Goal: Task Accomplishment & Management: Complete application form

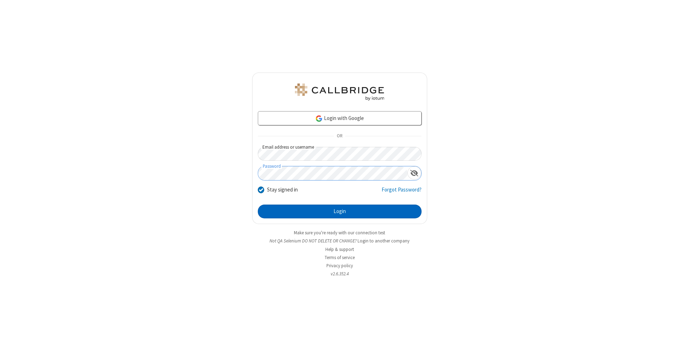
click at [339, 211] on button "Login" at bounding box center [340, 211] width 164 height 14
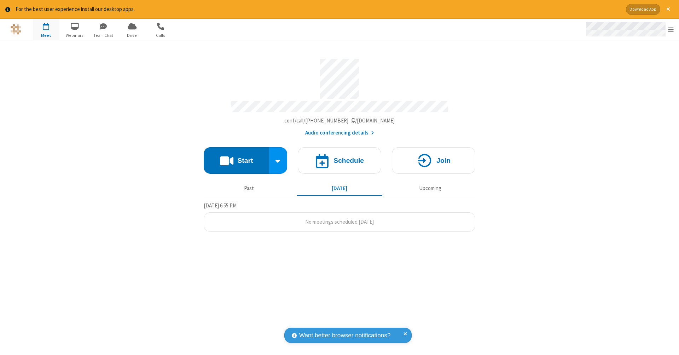
click at [671, 30] on span "Open menu" at bounding box center [671, 29] width 6 height 7
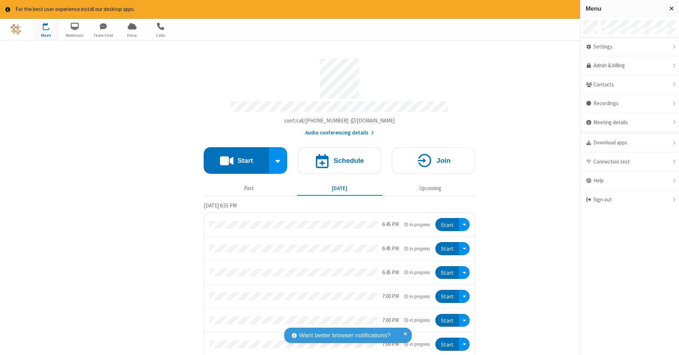
click at [46, 29] on span "button" at bounding box center [46, 26] width 27 height 12
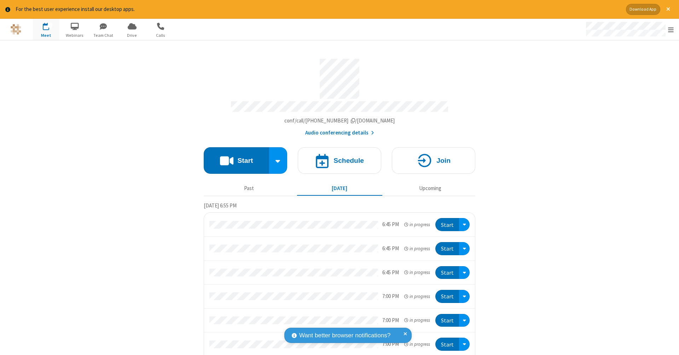
click at [46, 29] on span "button" at bounding box center [46, 26] width 27 height 12
click at [337, 157] on h4 "Schedule" at bounding box center [348, 160] width 30 height 7
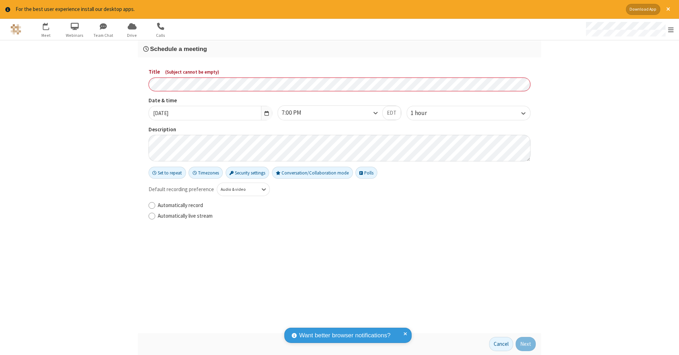
click at [339, 48] on h3 "Schedule a meeting" at bounding box center [339, 49] width 392 height 7
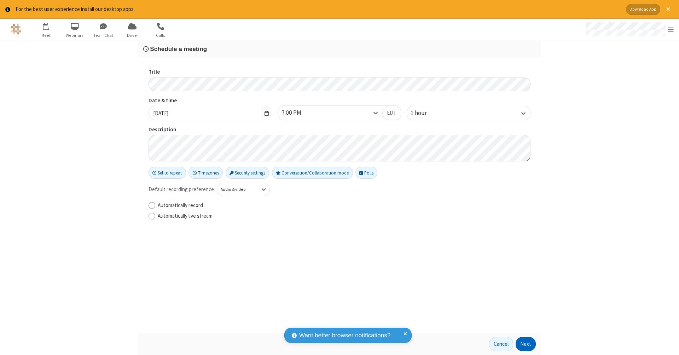
click at [526, 344] on button "Next" at bounding box center [525, 344] width 20 height 14
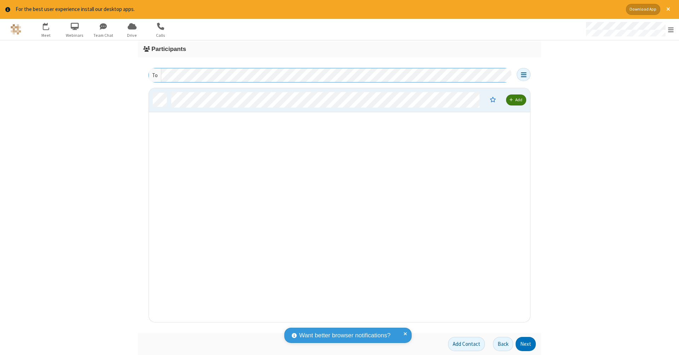
scroll to position [6, 6]
click at [526, 344] on button "Next" at bounding box center [525, 344] width 20 height 14
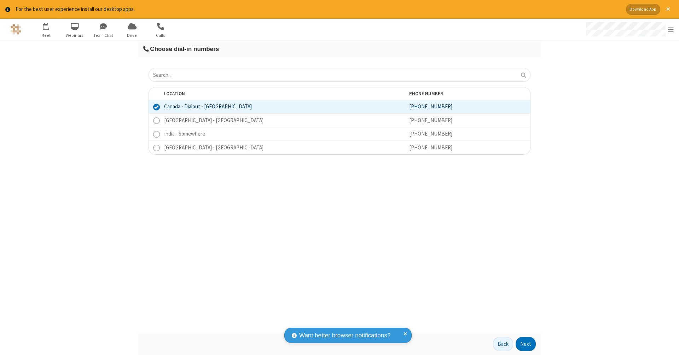
click at [526, 344] on button "Next" at bounding box center [525, 344] width 20 height 14
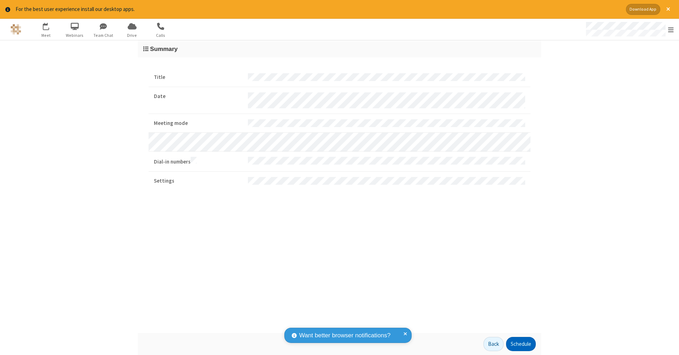
click at [520, 344] on button "Schedule" at bounding box center [521, 344] width 30 height 14
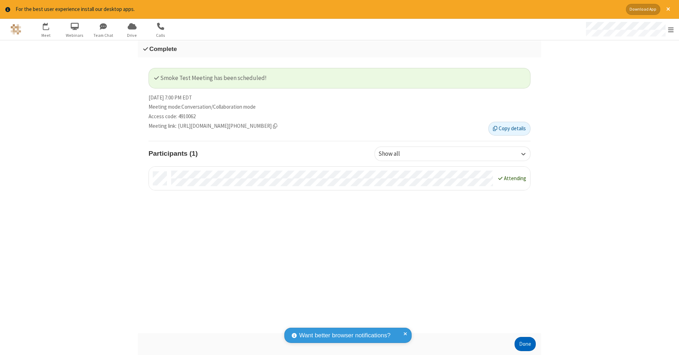
click at [525, 344] on button "Done" at bounding box center [524, 344] width 21 height 14
